Goal: Complete application form

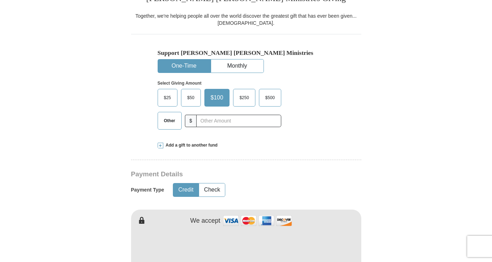
scroll to position [268, 0]
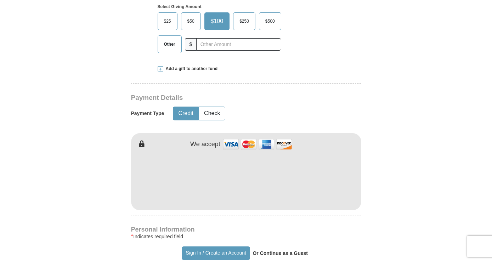
click at [232, 231] on h4 "Personal Information" at bounding box center [246, 230] width 230 height 6
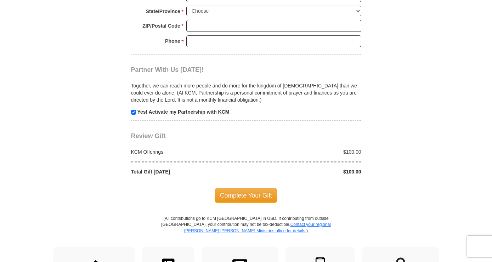
scroll to position [689, 0]
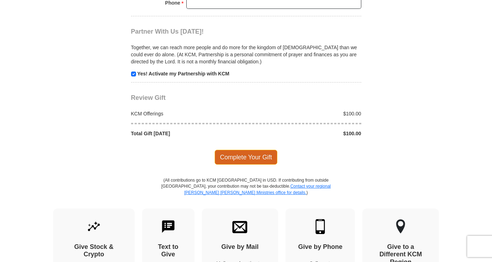
click at [233, 154] on span "Complete Your Gift" at bounding box center [246, 157] width 63 height 15
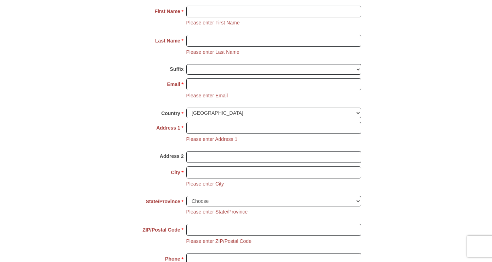
scroll to position [338, 0]
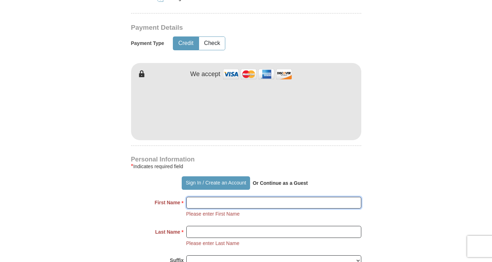
click at [198, 204] on input "First Name *" at bounding box center [273, 203] width 175 height 12
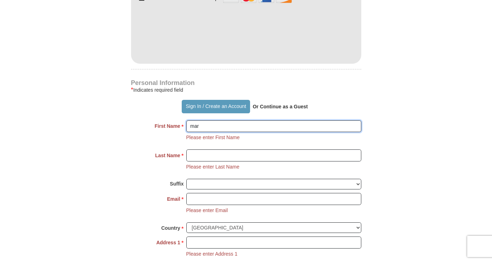
type input "Mark"
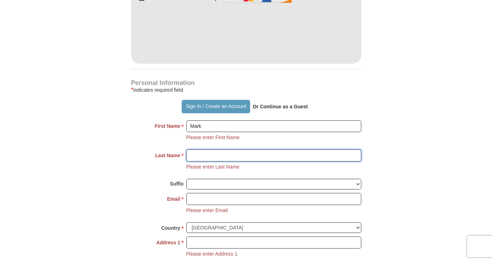
type input "[PERSON_NAME]"
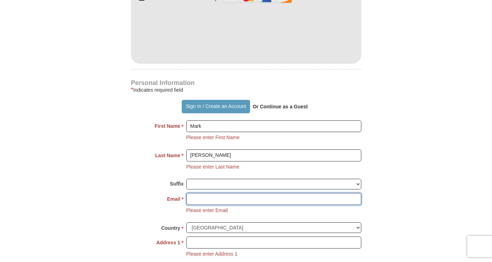
type input "[EMAIL_ADDRESS][DOMAIN_NAME]"
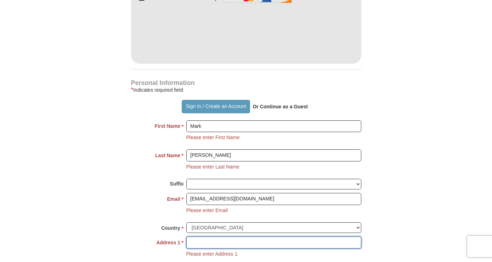
type input "1544 E 41st Pl"
type input "Tulsa"
select select "OK"
type input "74105-4022"
type input "9188596290"
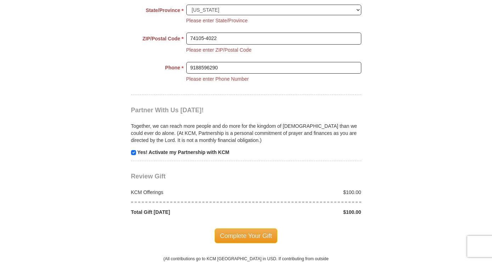
scroll to position [759, 0]
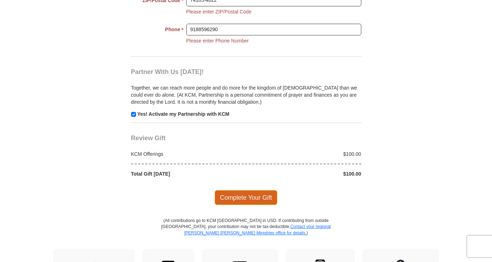
click at [242, 192] on span "Complete Your Gift" at bounding box center [246, 197] width 63 height 15
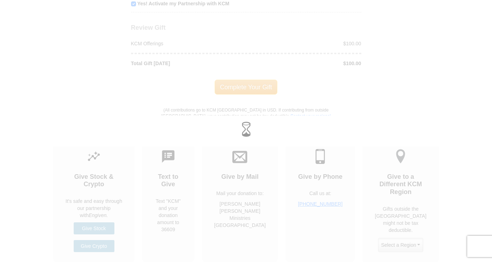
scroll to position [676, 0]
